Goal: Information Seeking & Learning: Check status

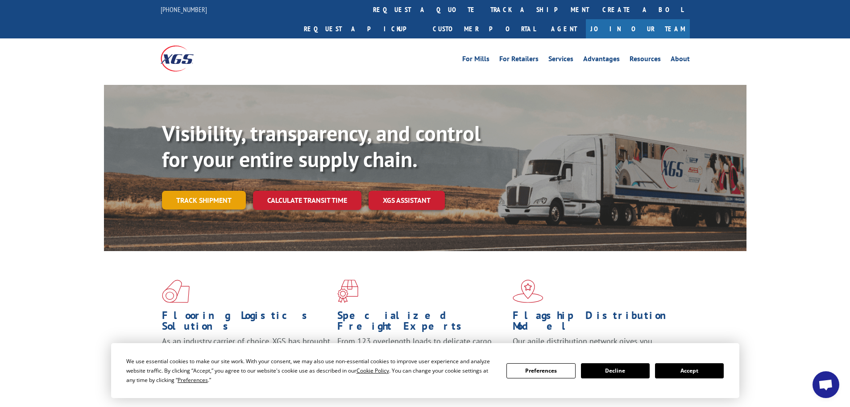
click at [210, 191] on link "Track shipment" at bounding box center [204, 200] width 84 height 19
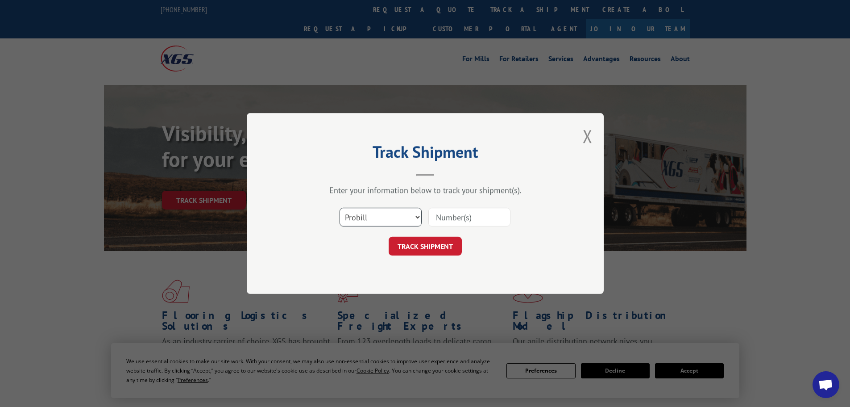
drag, startPoint x: 354, startPoint y: 208, endPoint x: 354, endPoint y: 214, distance: 5.4
click at [354, 208] on select "Select category... Probill BOL PO" at bounding box center [381, 217] width 82 height 19
select select "bol"
click at [340, 208] on select "Select category... Probill BOL PO" at bounding box center [381, 217] width 82 height 19
click at [457, 216] on input at bounding box center [470, 217] width 82 height 19
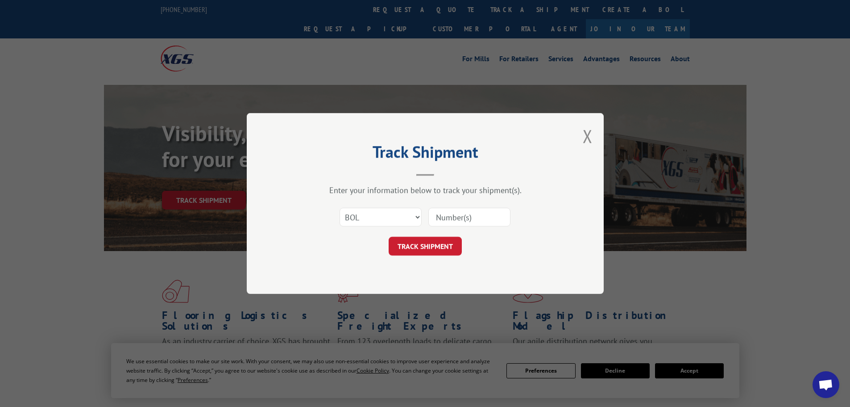
paste input "5060627"
type input "5060627"
click at [430, 247] on button "TRACK SHIPMENT" at bounding box center [425, 246] width 73 height 19
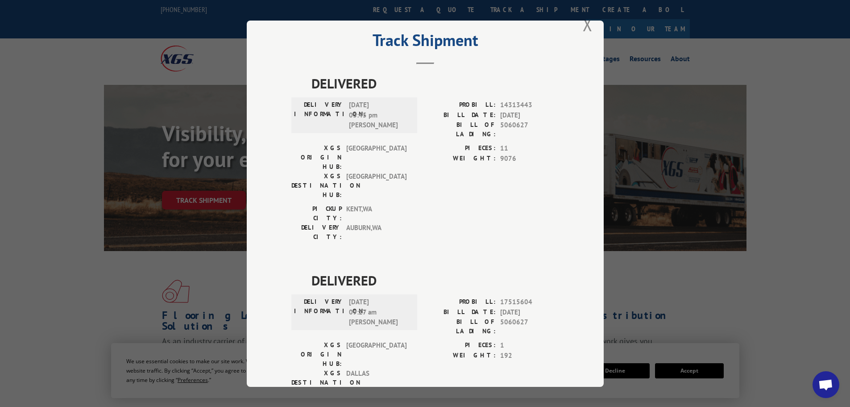
scroll to position [36, 0]
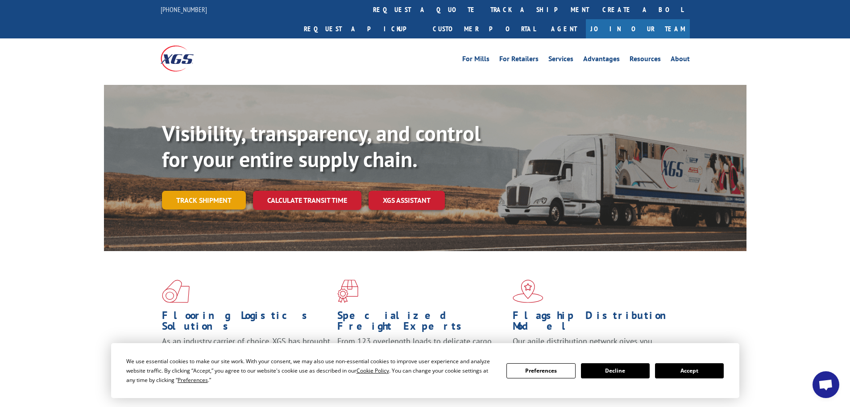
click at [204, 191] on link "Track shipment" at bounding box center [204, 200] width 84 height 19
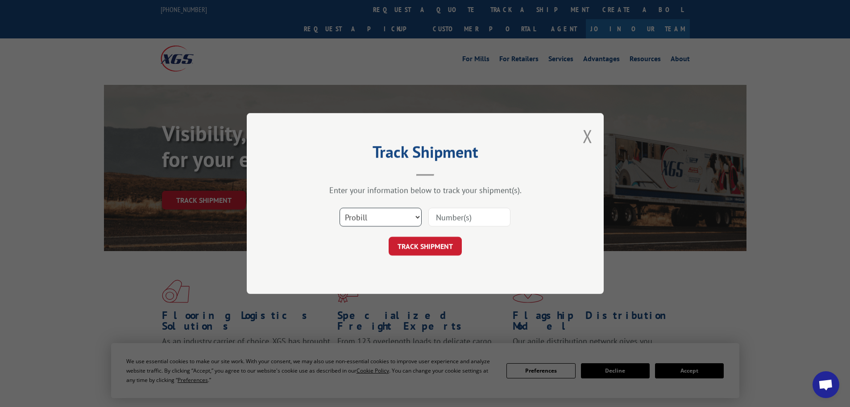
drag, startPoint x: 376, startPoint y: 213, endPoint x: 371, endPoint y: 221, distance: 8.9
click at [376, 213] on select "Select category... Probill BOL PO" at bounding box center [381, 217] width 82 height 19
select select "bol"
click at [340, 208] on select "Select category... Probill BOL PO" at bounding box center [381, 217] width 82 height 19
click at [448, 215] on input at bounding box center [470, 217] width 82 height 19
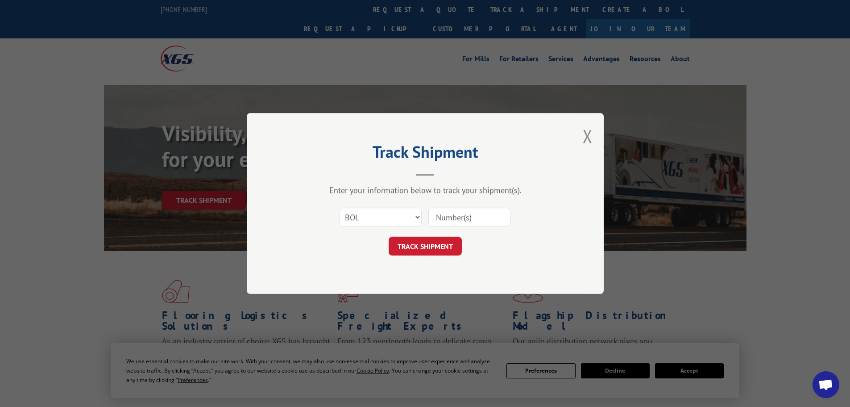
paste input "6009147"
type input "6009147"
click at [430, 241] on button "TRACK SHIPMENT" at bounding box center [425, 246] width 73 height 19
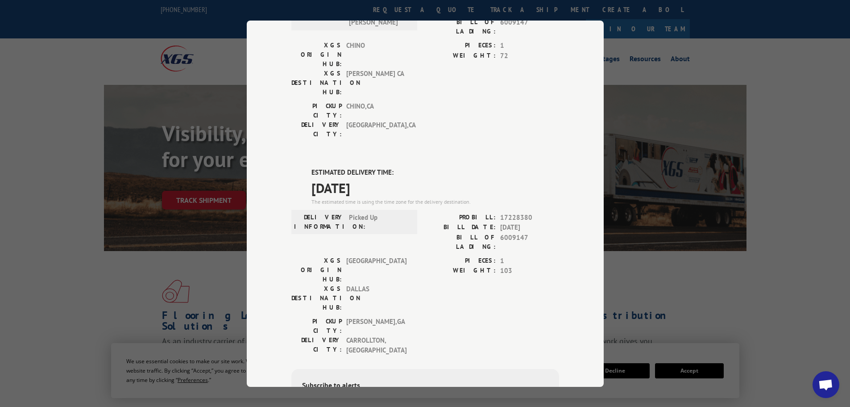
scroll to position [325, 0]
